Goal: Find specific page/section: Find specific page/section

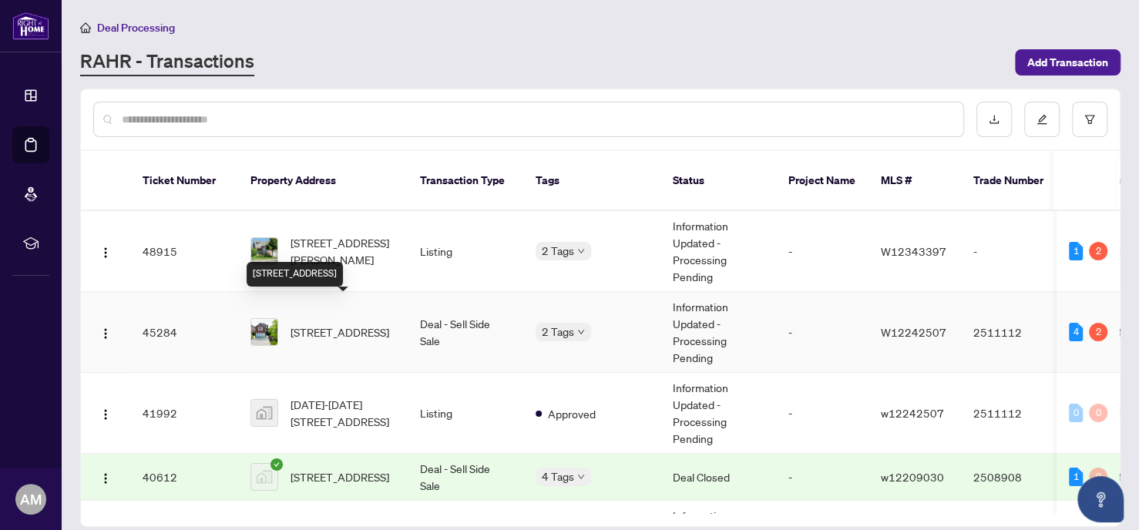
click at [336, 324] on span "[STREET_ADDRESS]" at bounding box center [340, 332] width 99 height 17
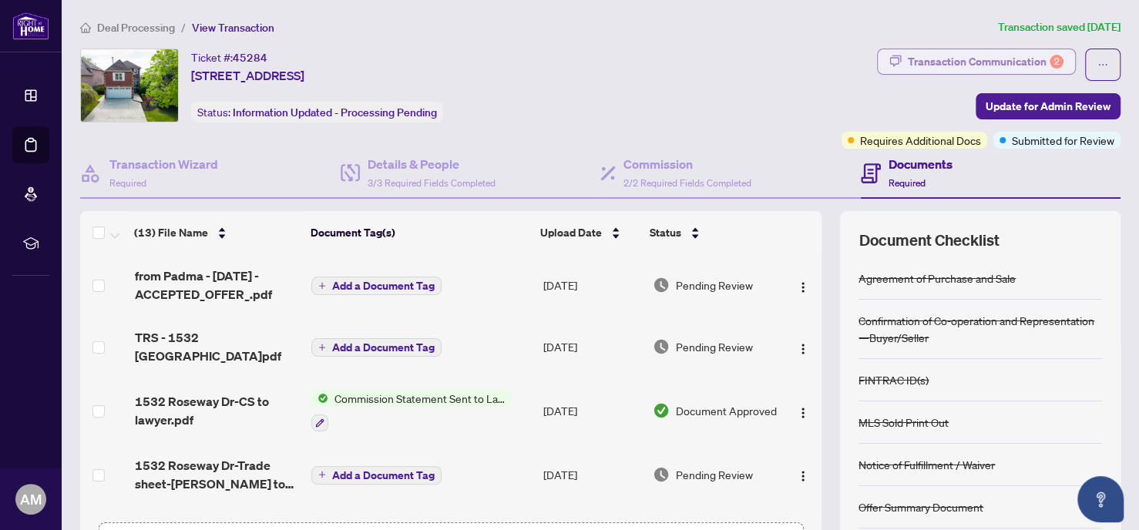
click at [989, 62] on div "Transaction Communication 2" at bounding box center [986, 61] width 156 height 25
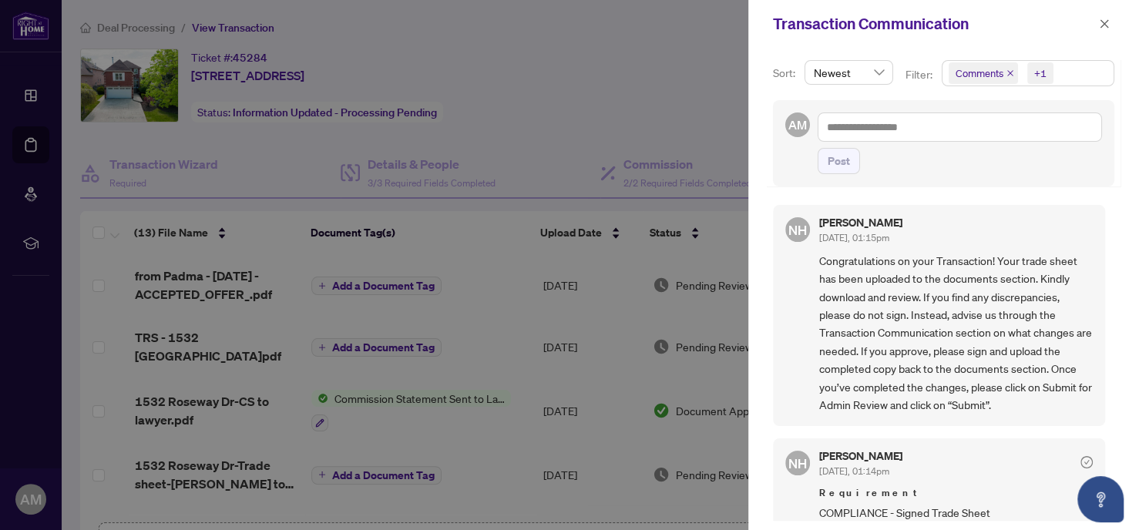
click at [1008, 71] on icon "close" at bounding box center [1010, 73] width 8 height 8
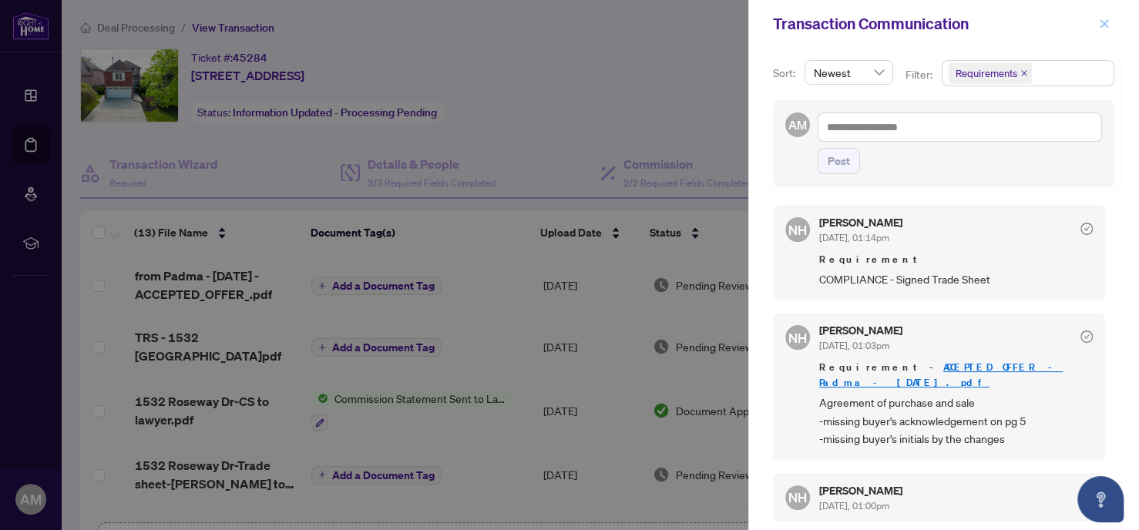
click at [1107, 17] on span "button" at bounding box center [1104, 24] width 11 height 25
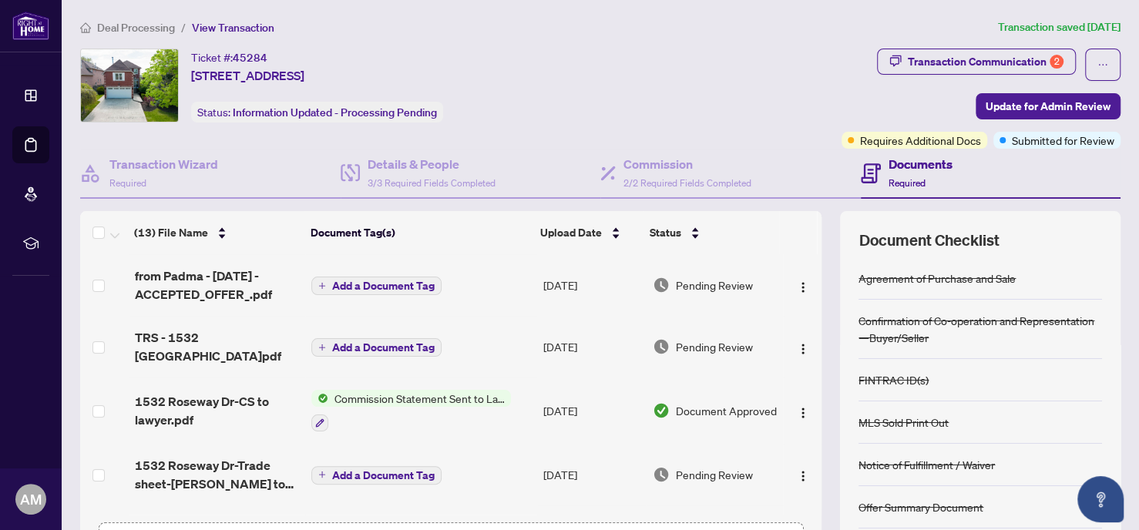
click at [138, 23] on span "Deal Processing" at bounding box center [136, 28] width 78 height 14
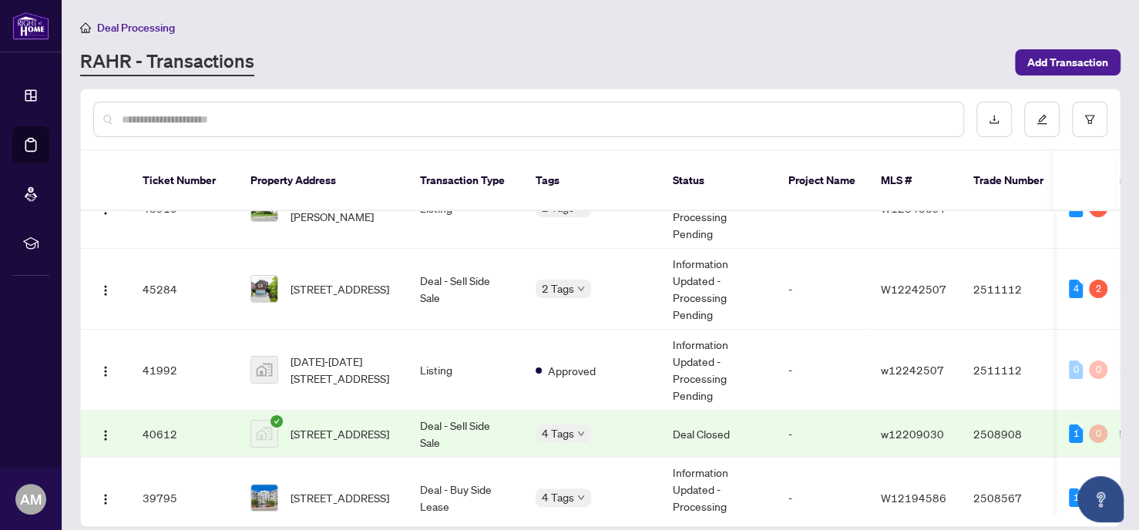
scroll to position [26, 0]
